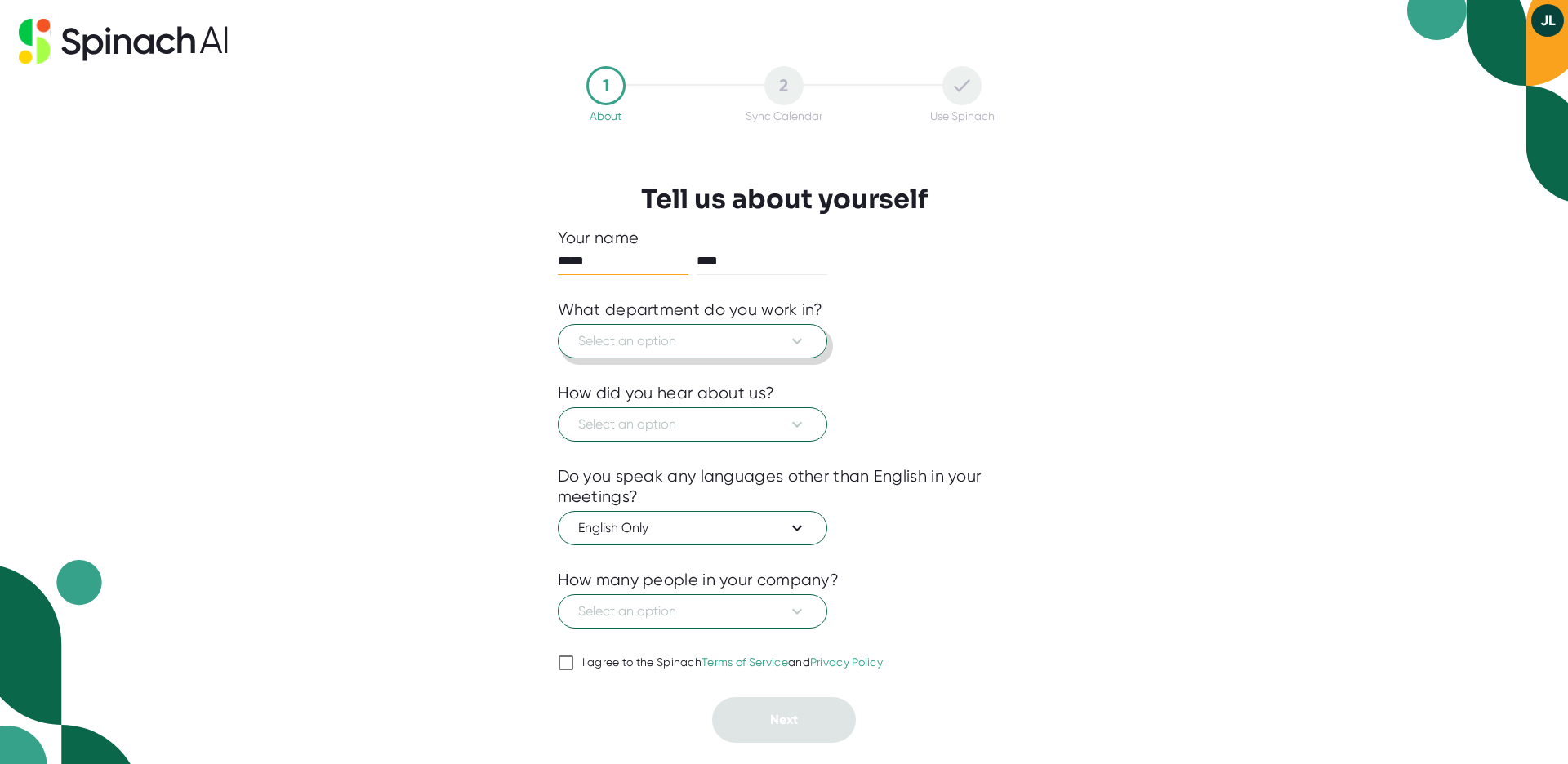
click at [701, 349] on span "Select an option" at bounding box center [692, 341] width 228 height 20
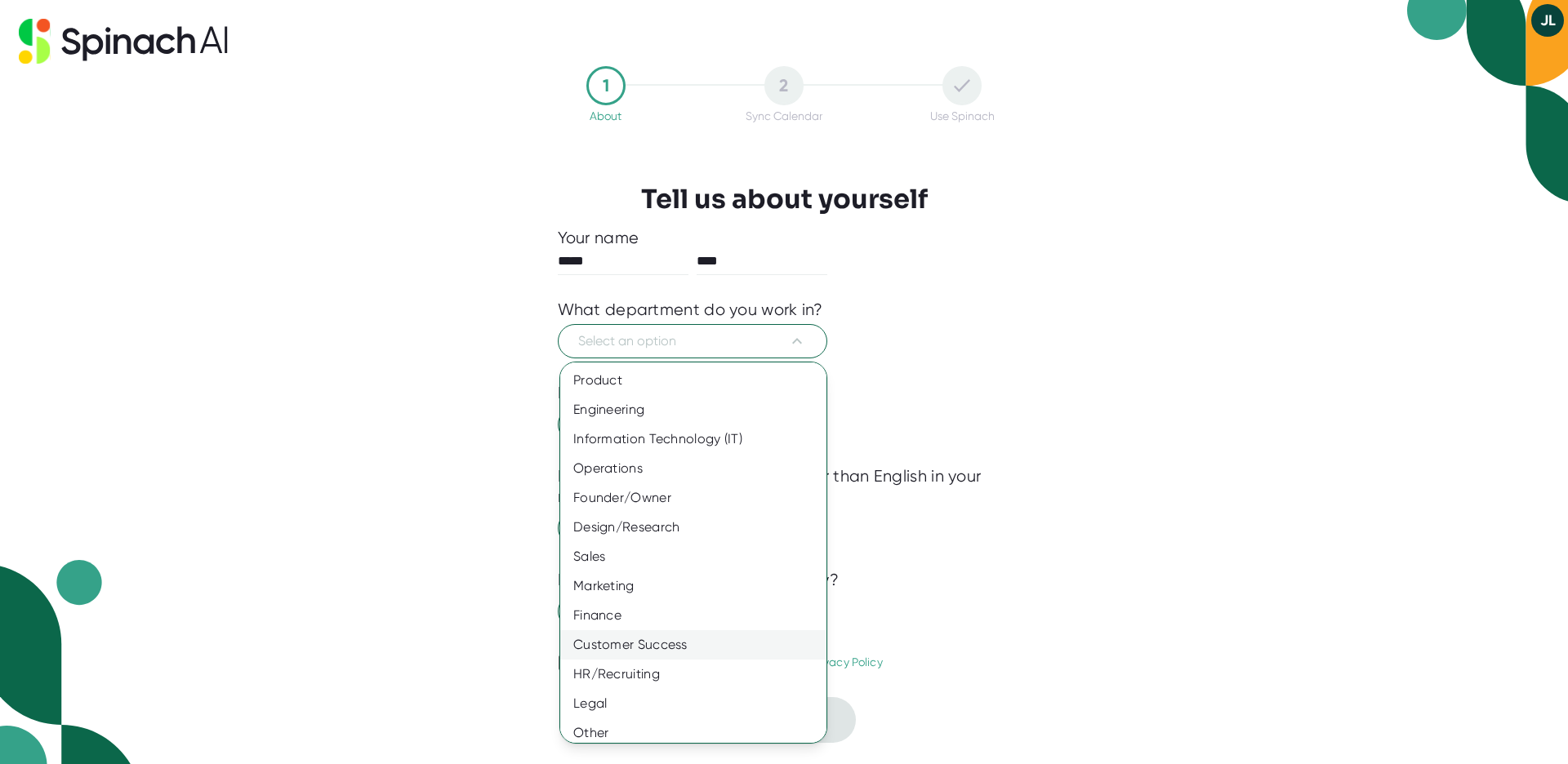
click at [677, 650] on div "Customer Success" at bounding box center [694, 645] width 267 height 30
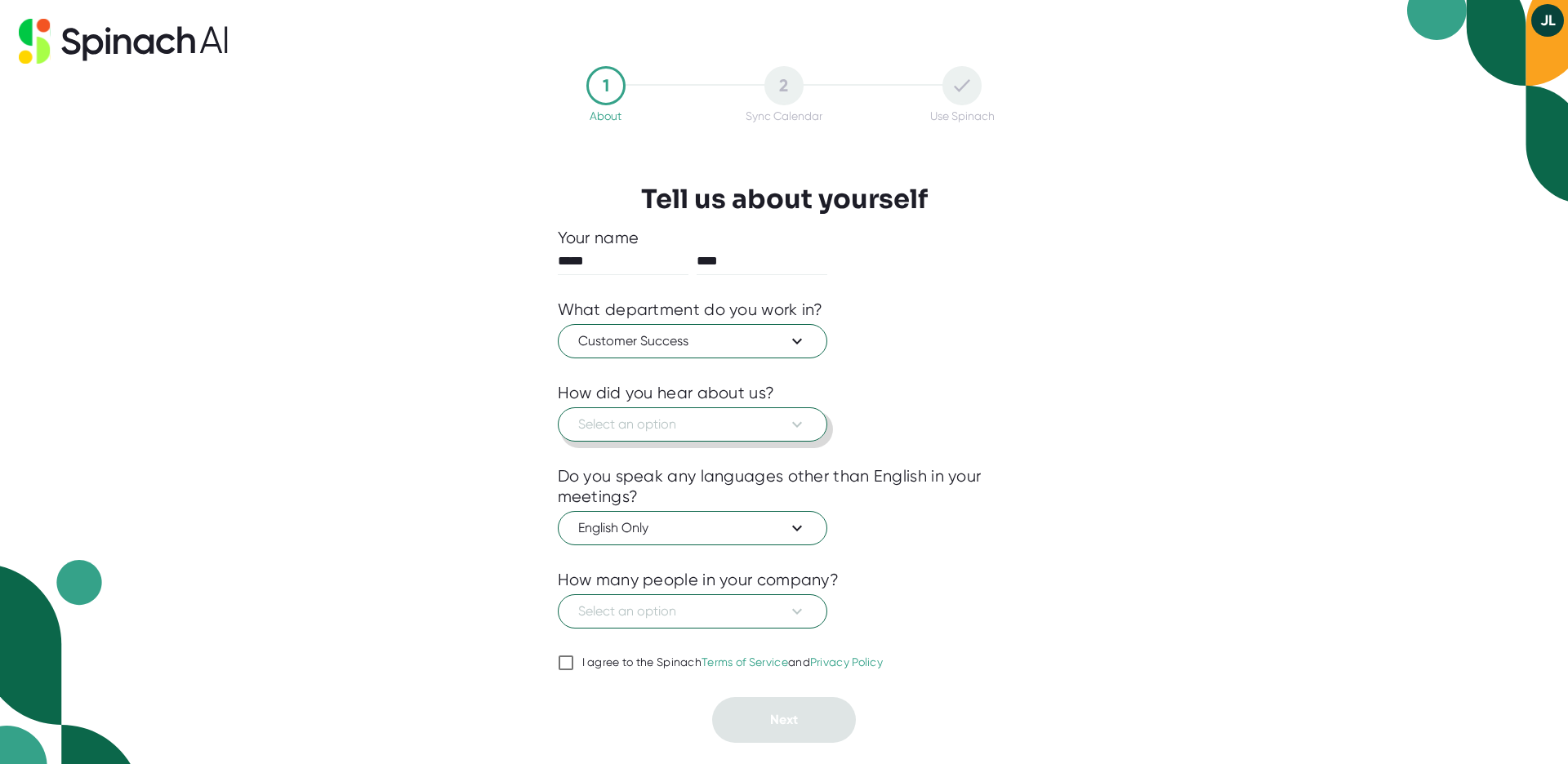
click at [684, 432] on span "Select an option" at bounding box center [692, 425] width 228 height 20
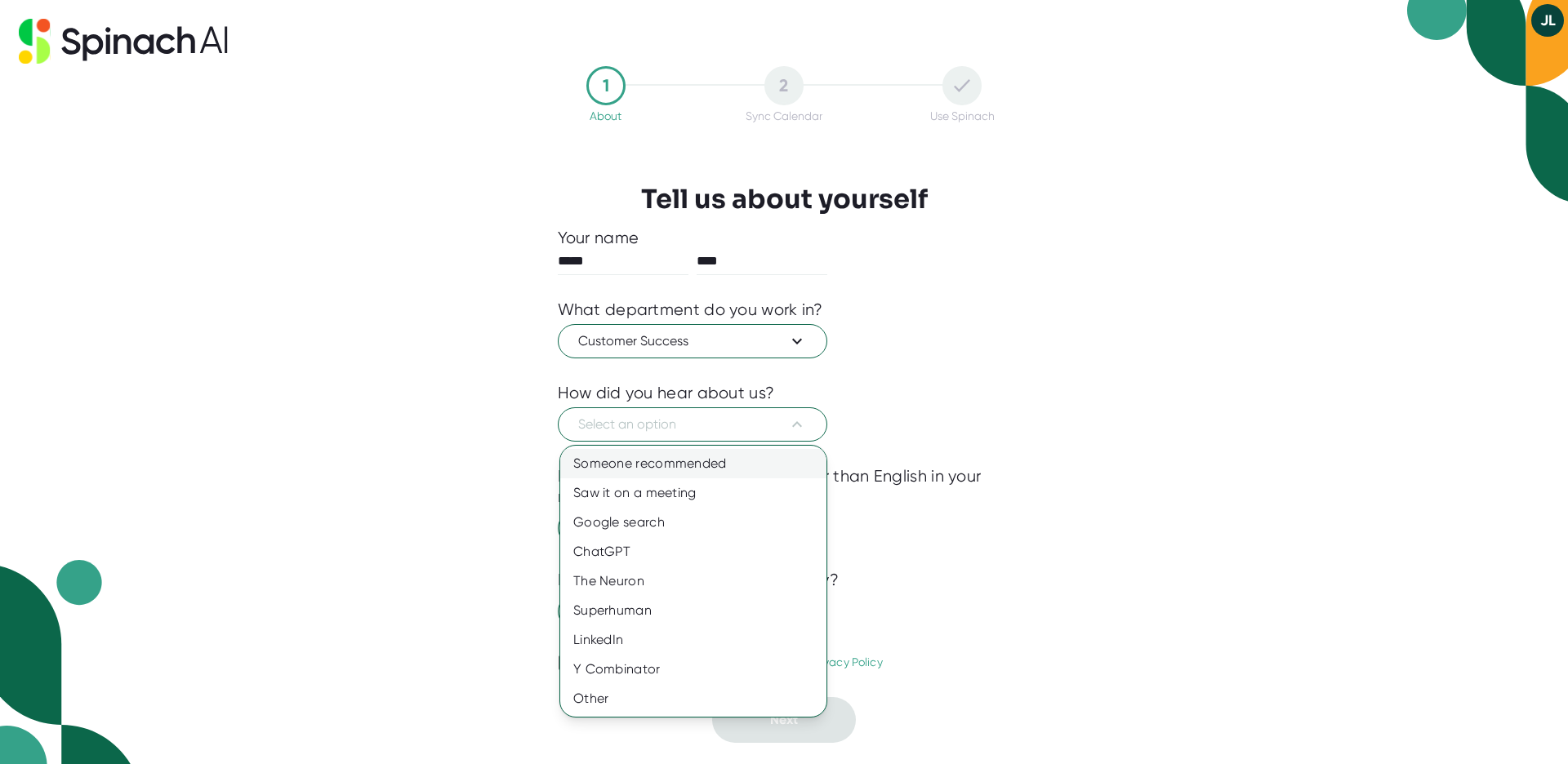
click at [696, 462] on div "Someone recommended" at bounding box center [694, 464] width 267 height 30
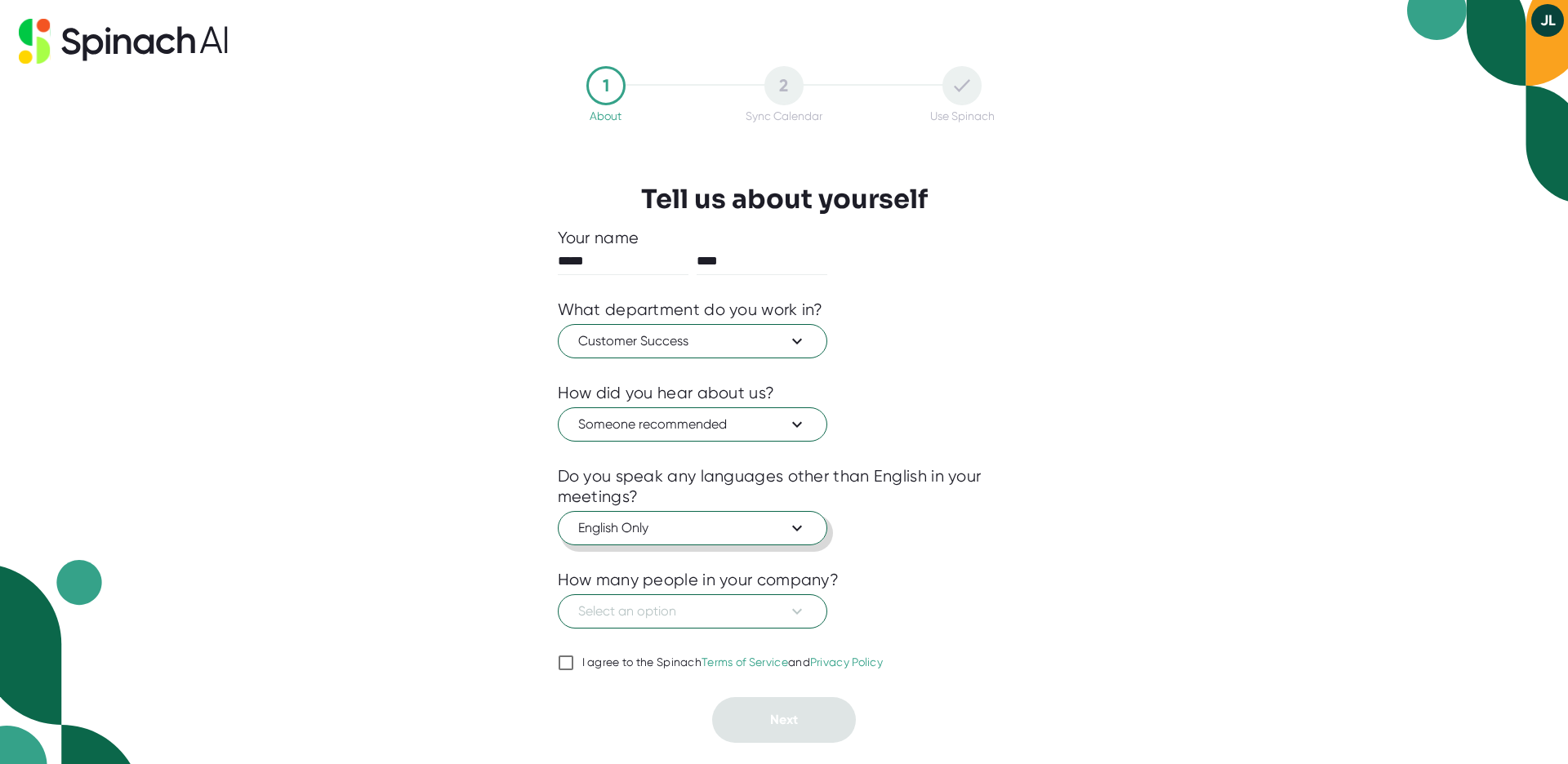
click at [660, 532] on span "English Only" at bounding box center [692, 528] width 228 height 20
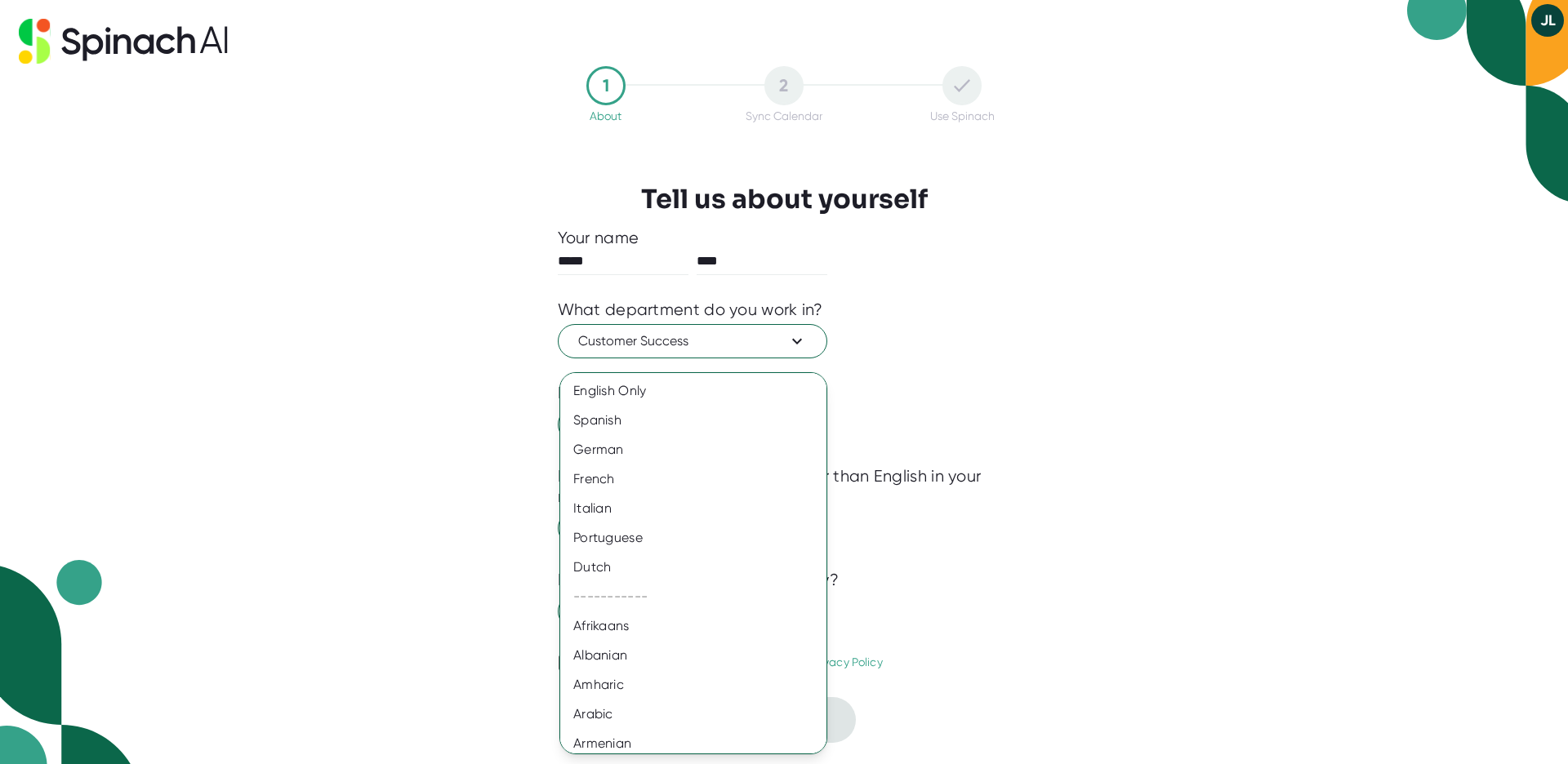
click at [452, 541] on div at bounding box center [784, 382] width 1568 height 764
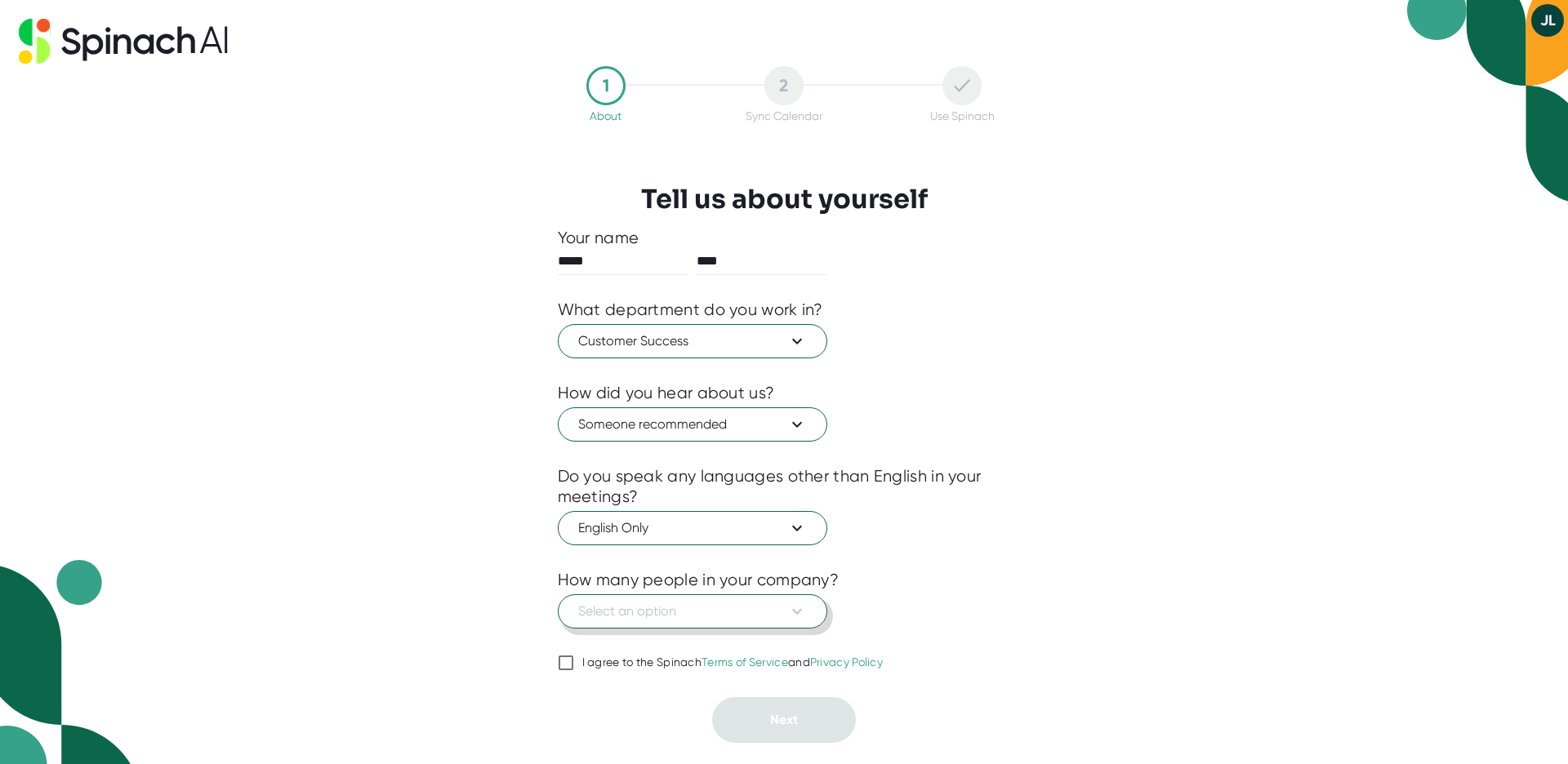
click at [679, 616] on span "Select an option" at bounding box center [692, 612] width 228 height 20
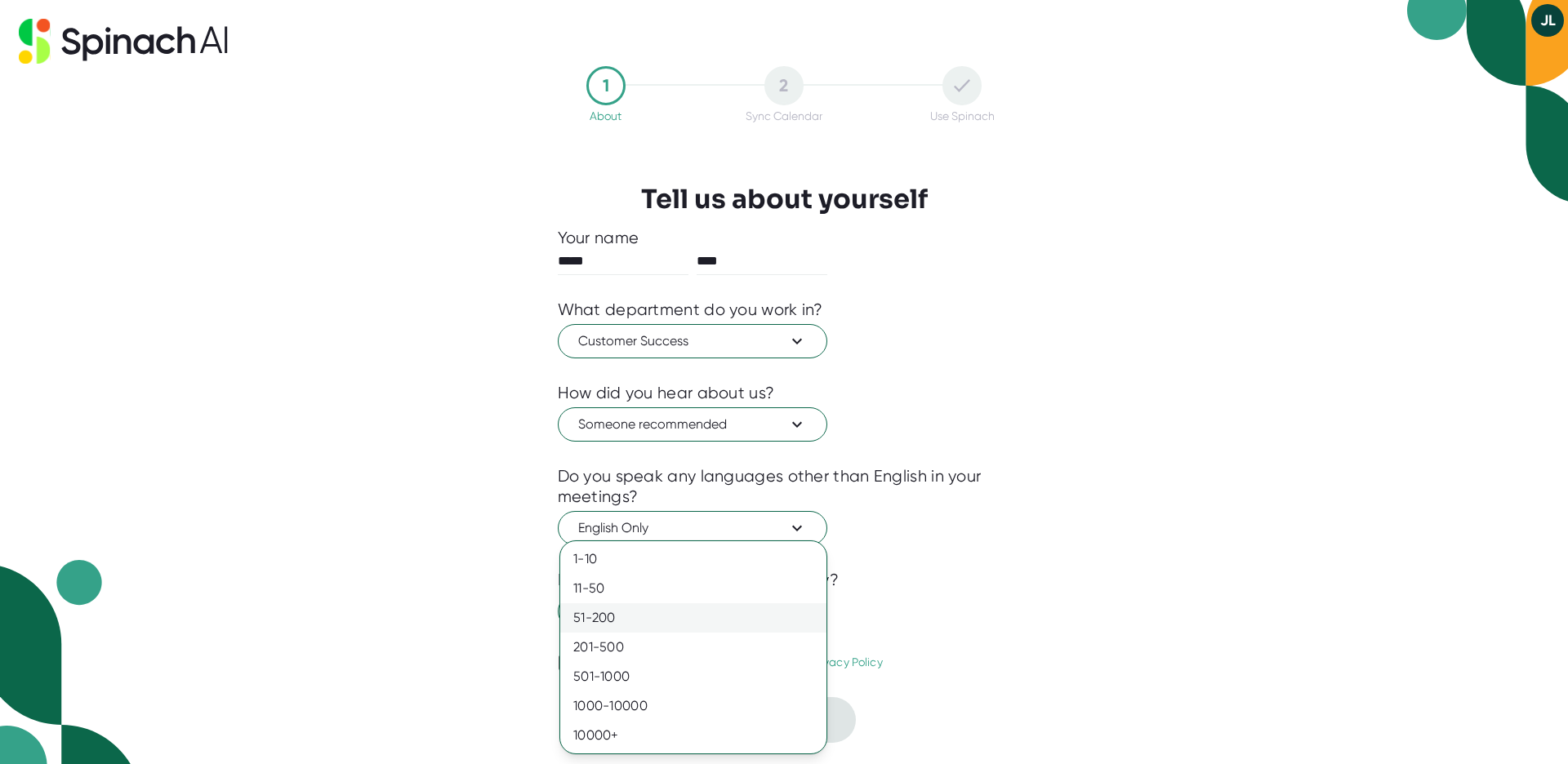
click at [649, 618] on div "51-200" at bounding box center [694, 618] width 267 height 30
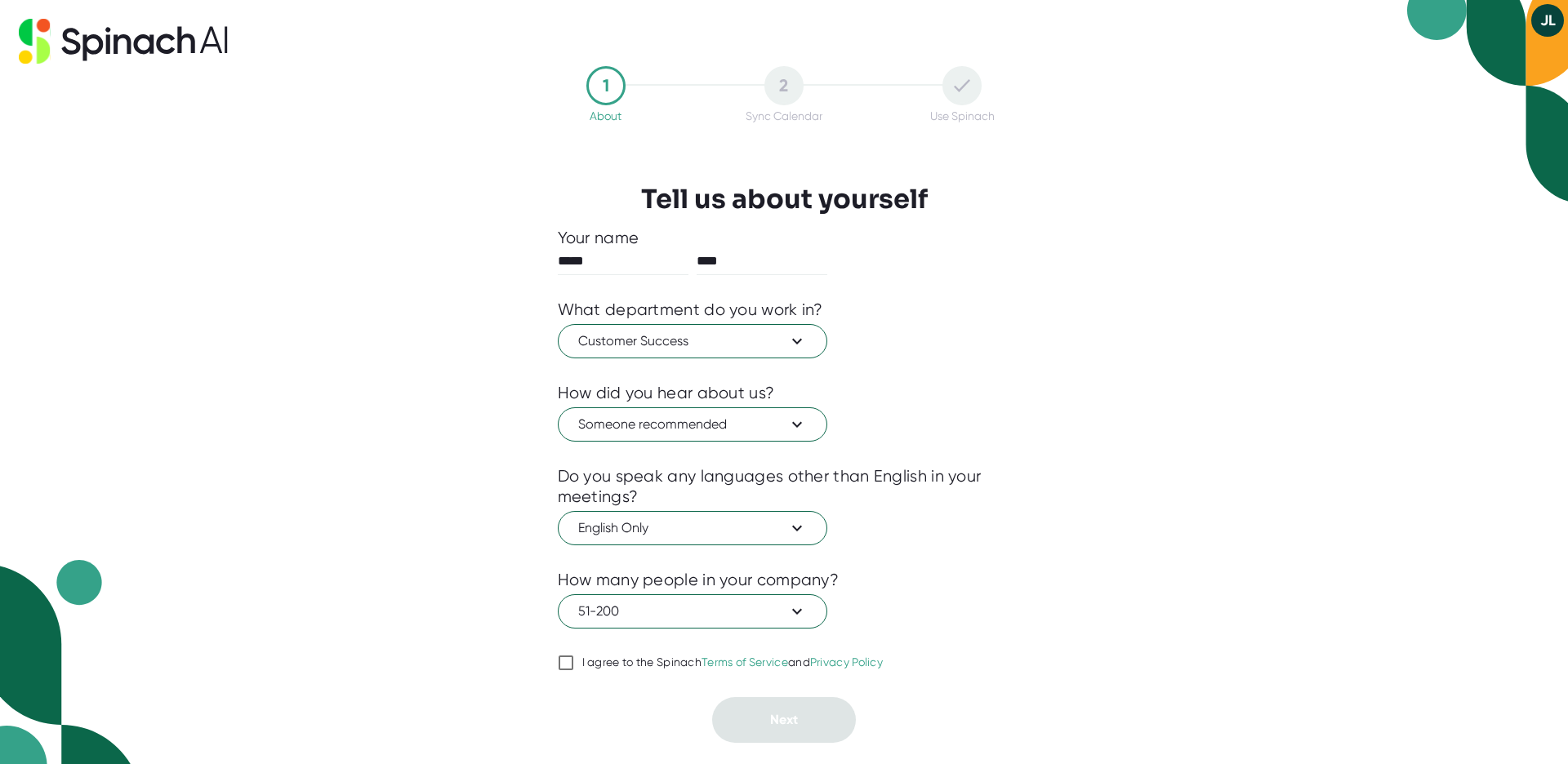
click at [616, 665] on div "I agree to the Spinach Terms of Service and Privacy Policy" at bounding box center [733, 663] width 301 height 15
click at [574, 665] on input "I agree to the Spinach Terms of Service and Privacy Policy" at bounding box center [566, 663] width 17 height 20
checkbox input "true"
click at [813, 729] on button "Next" at bounding box center [784, 719] width 144 height 46
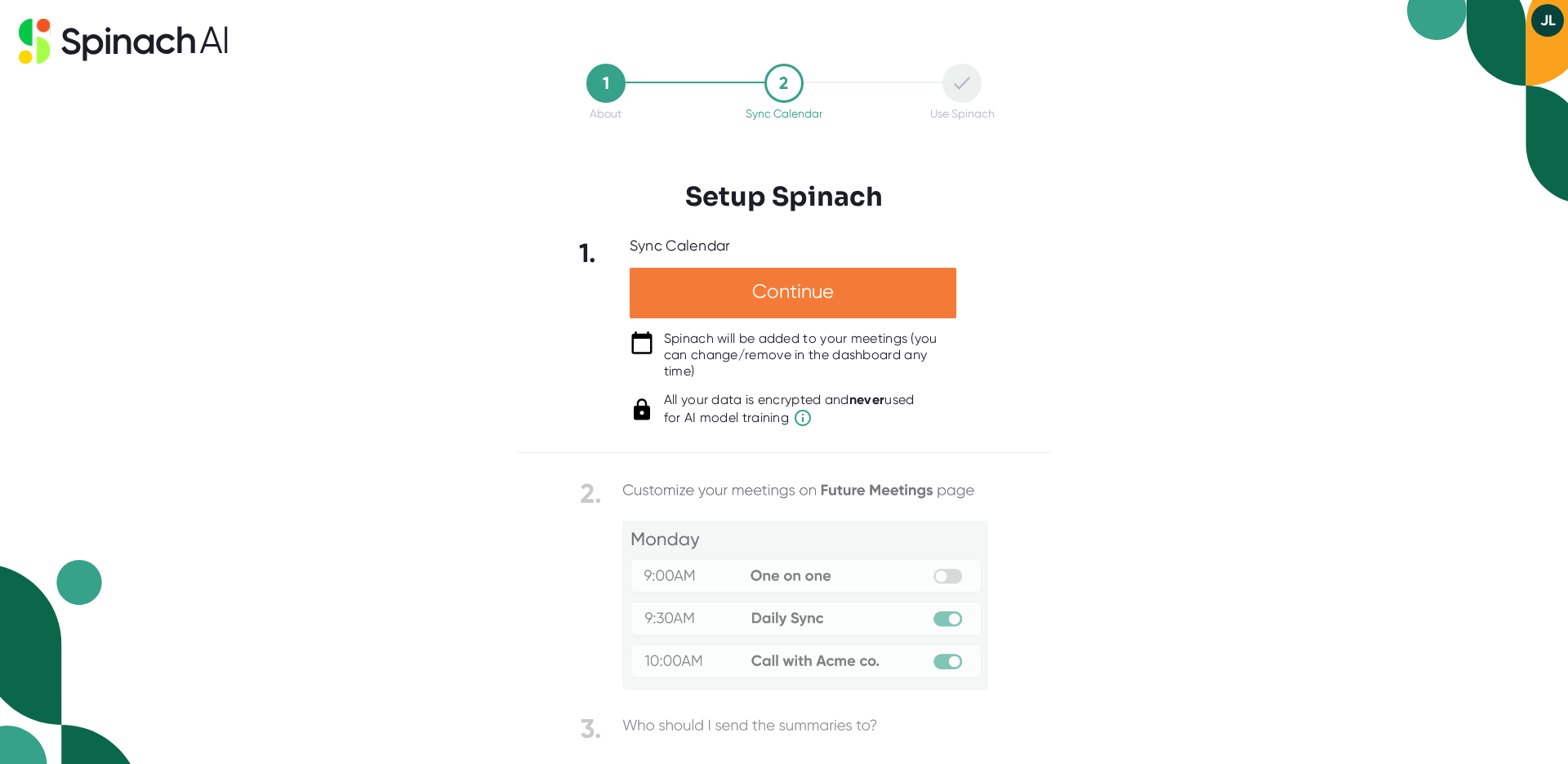
click at [767, 292] on div "Continue" at bounding box center [792, 293] width 327 height 50
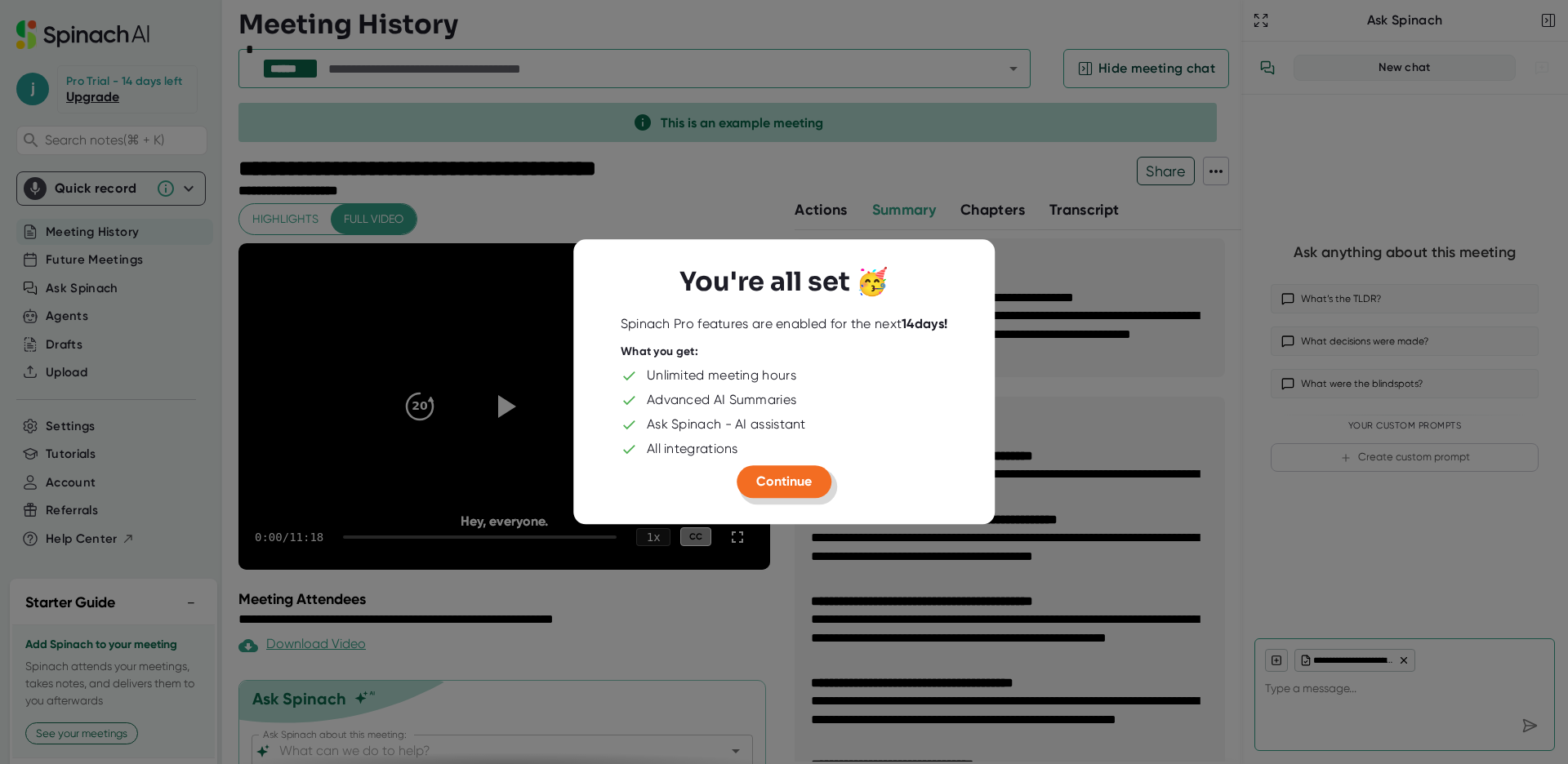
click at [779, 483] on span "Continue" at bounding box center [783, 481] width 55 height 16
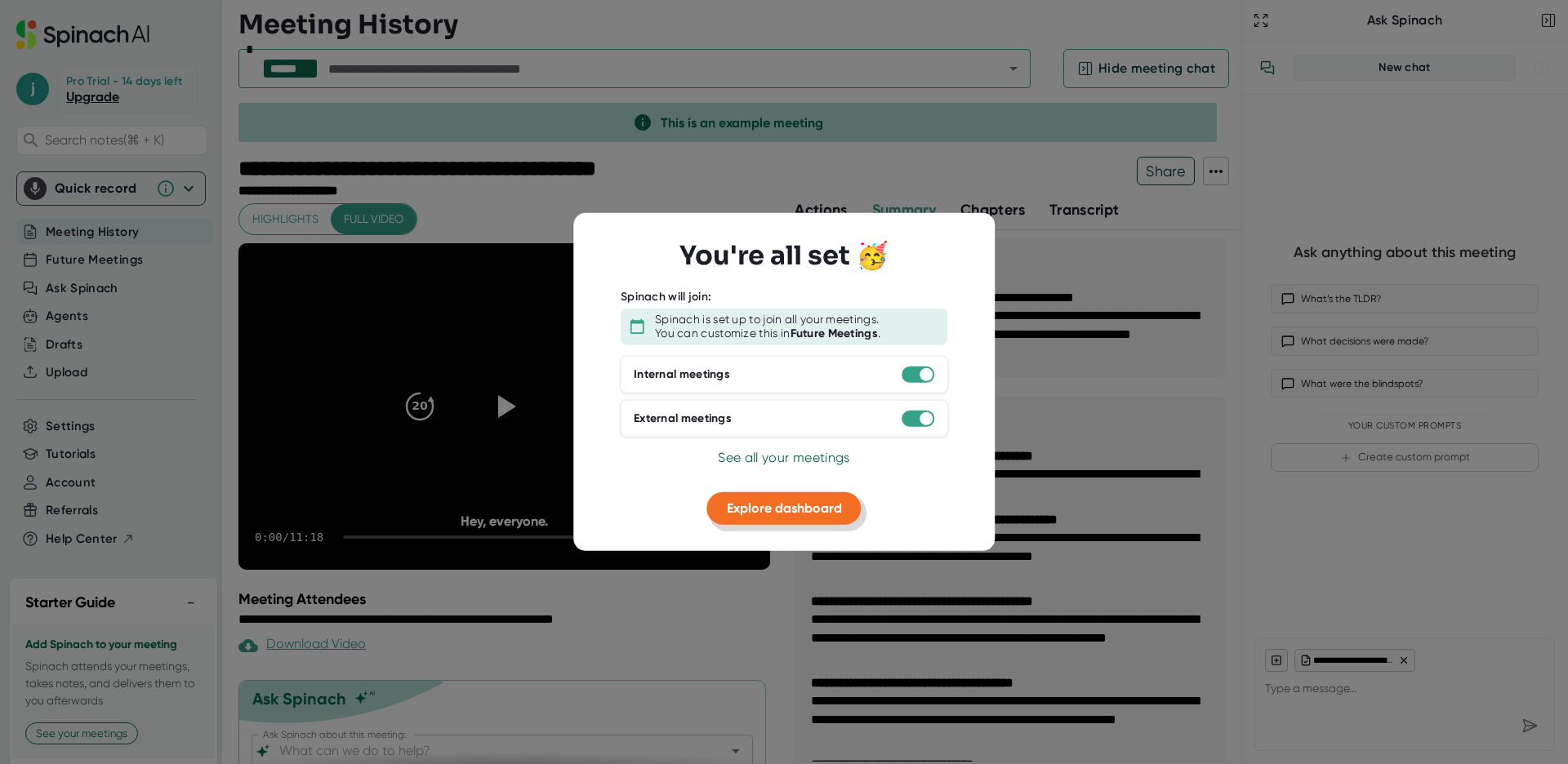
click at [795, 507] on span "Explore dashboard" at bounding box center [784, 507] width 115 height 16
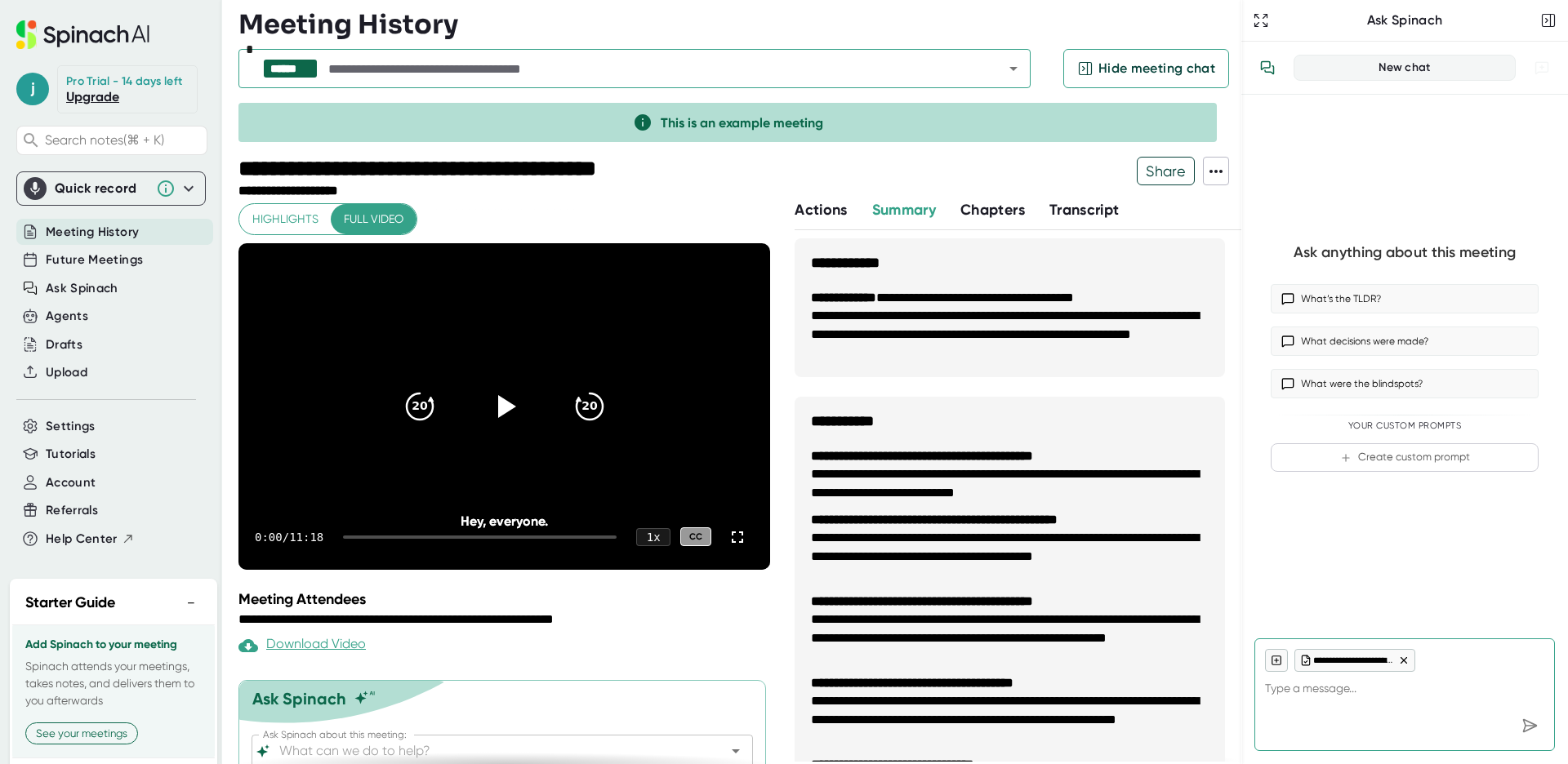
type textarea "x"
